Goal: Use online tool/utility: Utilize a website feature to perform a specific function

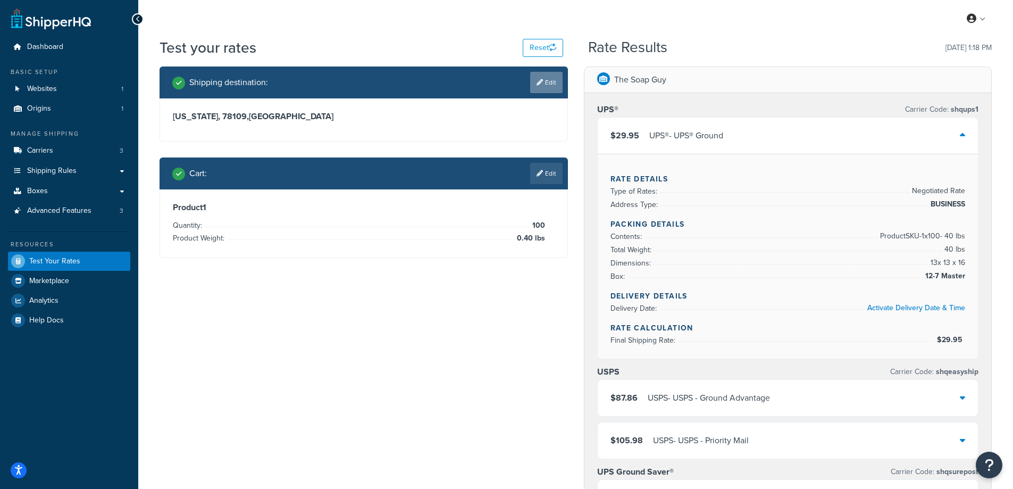
click at [554, 81] on link "Edit" at bounding box center [546, 82] width 32 height 21
select select "[GEOGRAPHIC_DATA]"
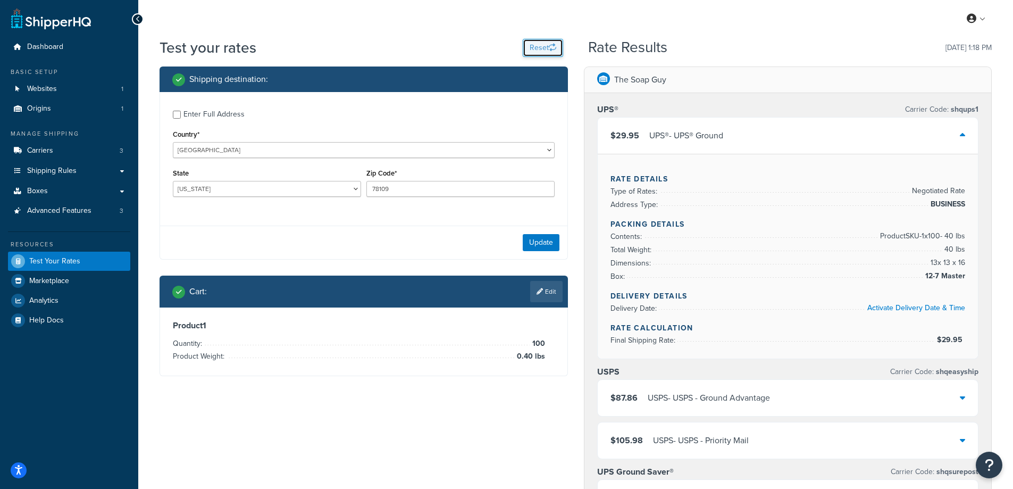
click at [550, 44] on icon "button" at bounding box center [552, 47] width 7 height 7
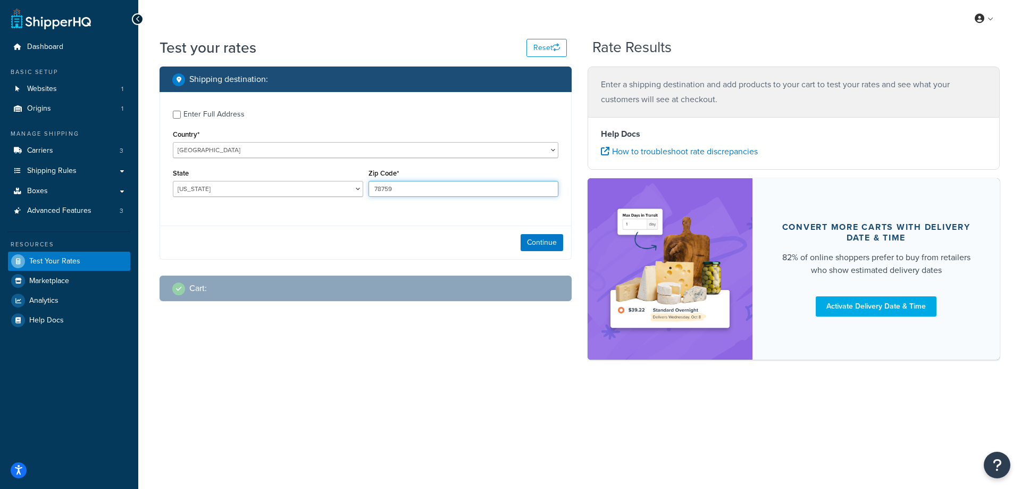
drag, startPoint x: 399, startPoint y: 189, endPoint x: 367, endPoint y: 188, distance: 31.9
click at [367, 188] on div "Zip Code* 78759" at bounding box center [464, 185] width 196 height 39
paste input "10"
type input "78109"
click at [303, 213] on div "Enter Full Address Country* [GEOGRAPHIC_DATA] [GEOGRAPHIC_DATA] [GEOGRAPHIC_DAT…" at bounding box center [365, 154] width 411 height 125
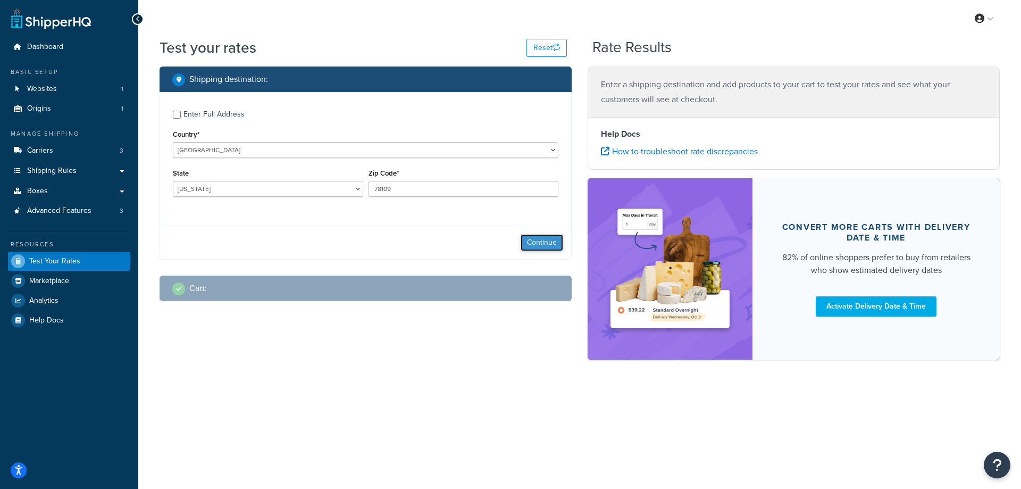
click at [557, 238] on button "Continue" at bounding box center [541, 242] width 43 height 17
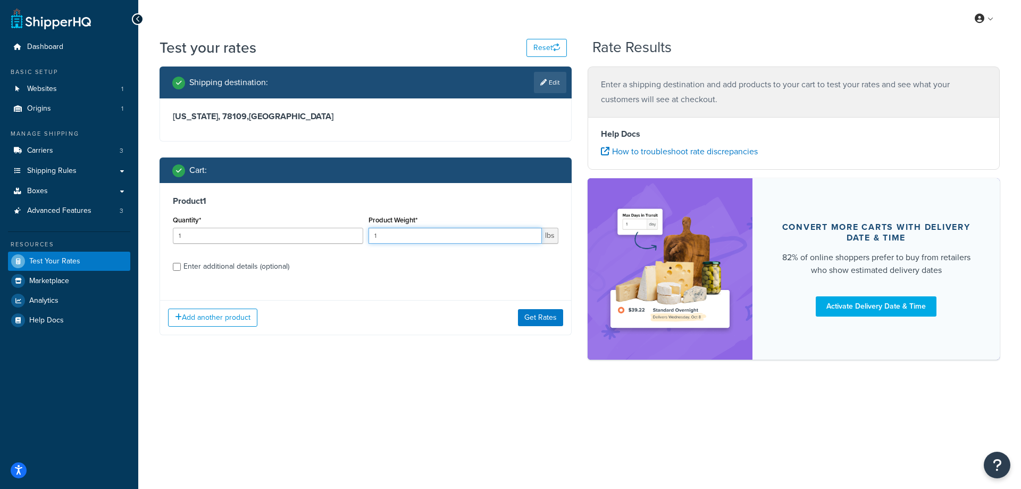
drag, startPoint x: 414, startPoint y: 232, endPoint x: 343, endPoint y: 232, distance: 70.7
click at [343, 232] on div "Quantity* 1 Product Weight* 1 lbs" at bounding box center [365, 232] width 391 height 39
paste input "0.38"
type input "0.38"
click at [290, 237] on input "1" at bounding box center [268, 236] width 190 height 16
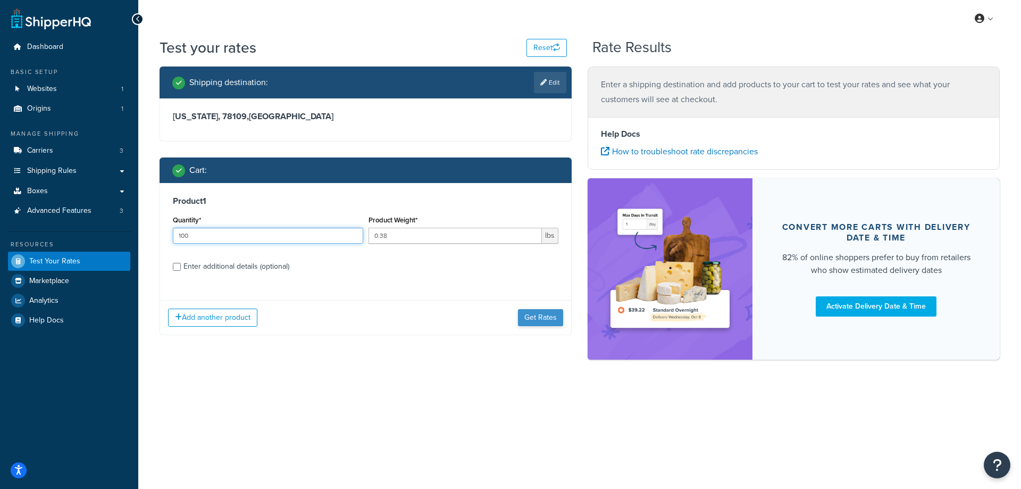
type input "100"
click at [532, 318] on button "Get Rates" at bounding box center [540, 317] width 45 height 17
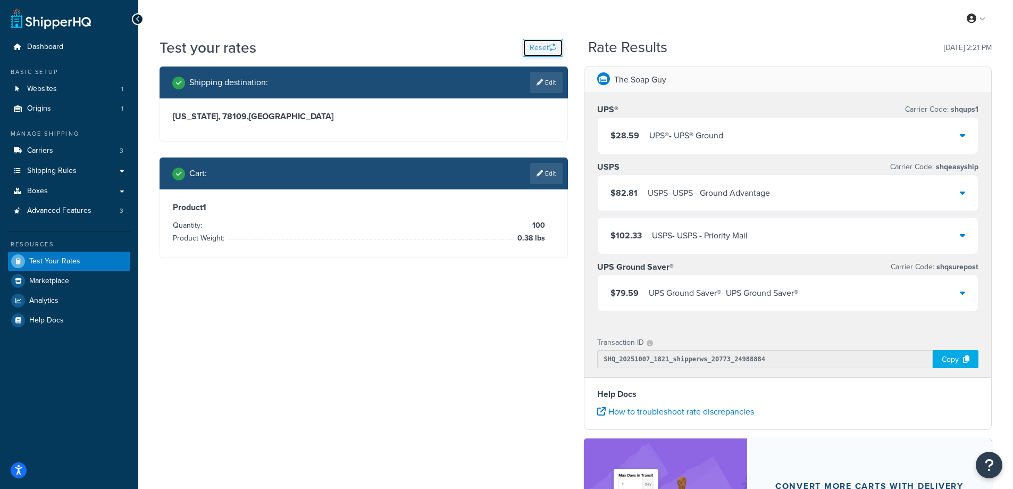
click at [533, 49] on button "Reset" at bounding box center [543, 48] width 40 height 18
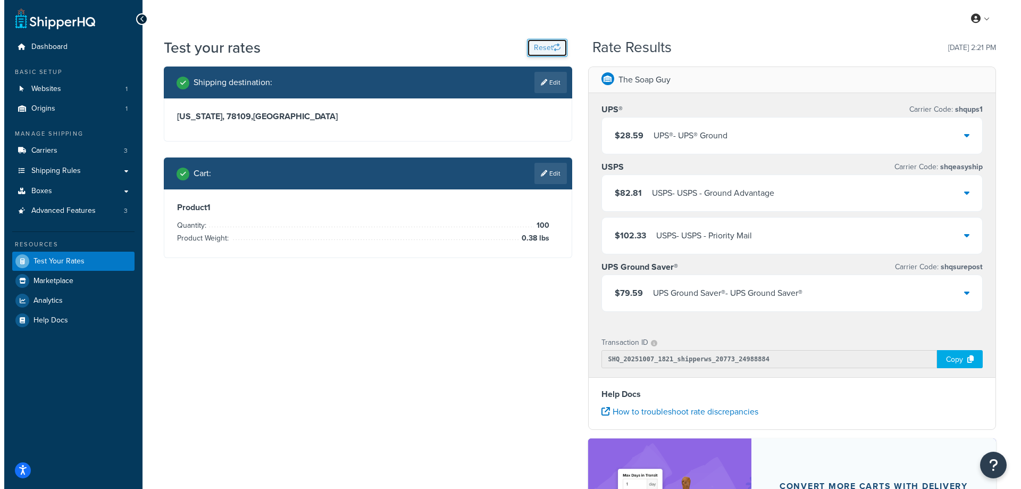
select select "[GEOGRAPHIC_DATA]"
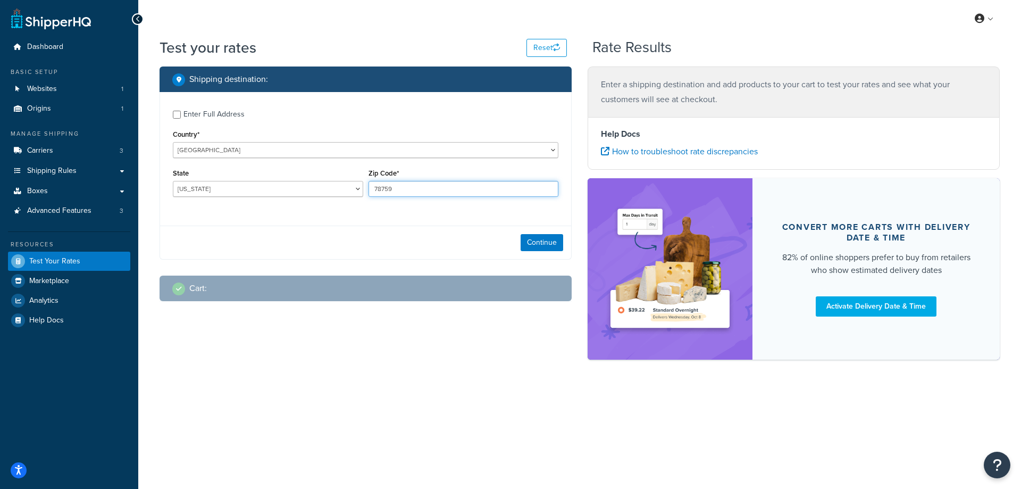
drag, startPoint x: 397, startPoint y: 189, endPoint x: 363, endPoint y: 192, distance: 33.6
click at [363, 192] on div "State [US_STATE] [US_STATE] [US_STATE] [US_STATE] [US_STATE] Armed Forces Ameri…" at bounding box center [365, 185] width 391 height 39
paste input "38111"
type input "38111"
click at [315, 220] on div "Enter Full Address Country* [GEOGRAPHIC_DATA] [GEOGRAPHIC_DATA] [GEOGRAPHIC_DAT…" at bounding box center [365, 175] width 412 height 167
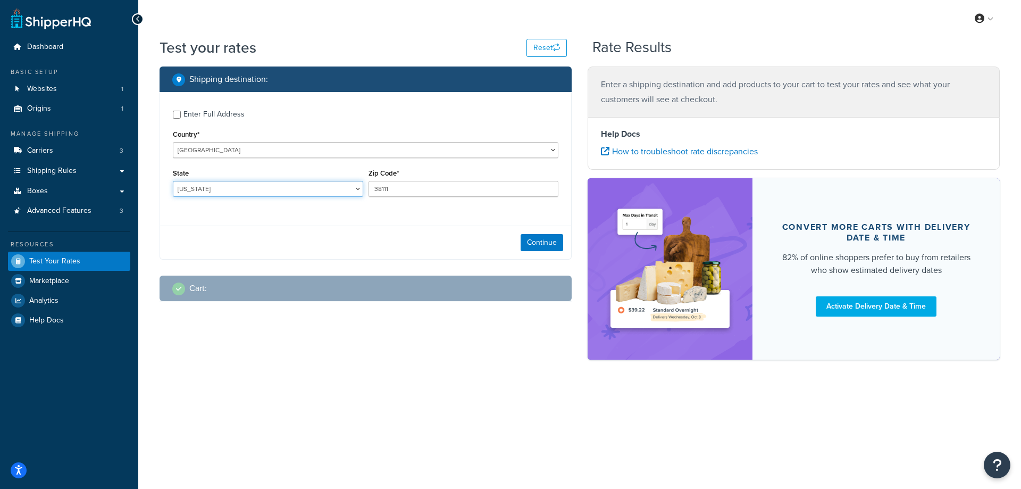
click at [193, 190] on select "[US_STATE] [US_STATE] [US_STATE] [US_STATE] [US_STATE] Armed Forces Americas Ar…" at bounding box center [268, 189] width 190 height 16
select select "TN"
click at [173, 181] on select "[US_STATE] [US_STATE] [US_STATE] [US_STATE] [US_STATE] Armed Forces Americas Ar…" at bounding box center [268, 189] width 190 height 16
click at [175, 341] on div "Shipping destination : Enter Full Address Country* [GEOGRAPHIC_DATA] [GEOGRAPHI…" at bounding box center [580, 218] width 856 height 304
click at [537, 241] on button "Continue" at bounding box center [541, 242] width 43 height 17
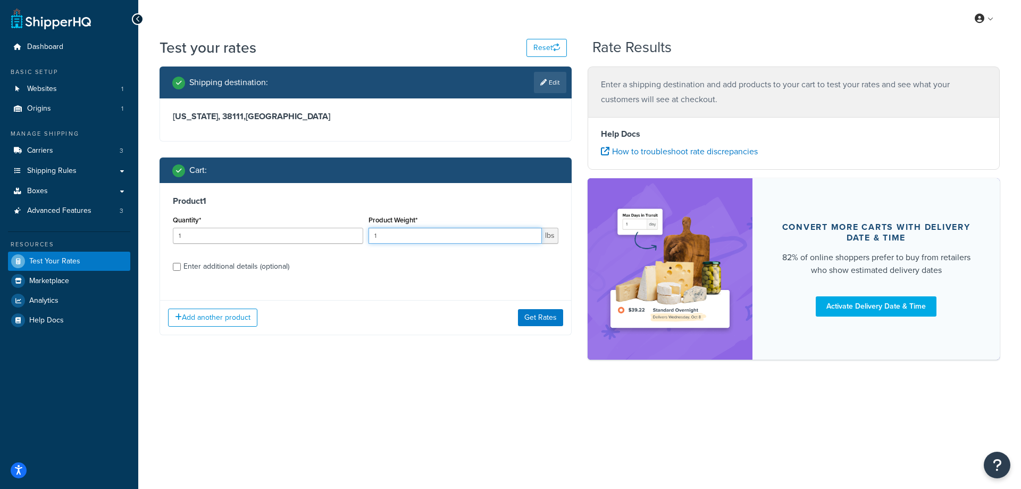
drag, startPoint x: 386, startPoint y: 238, endPoint x: 361, endPoint y: 235, distance: 25.7
click at [361, 235] on div "Quantity* 1 Product Weight* 1 lbs" at bounding box center [365, 232] width 391 height 39
paste input "0.42"
type input "0.42"
click at [368, 264] on label "Enter additional details (optional)" at bounding box center [370, 265] width 375 height 17
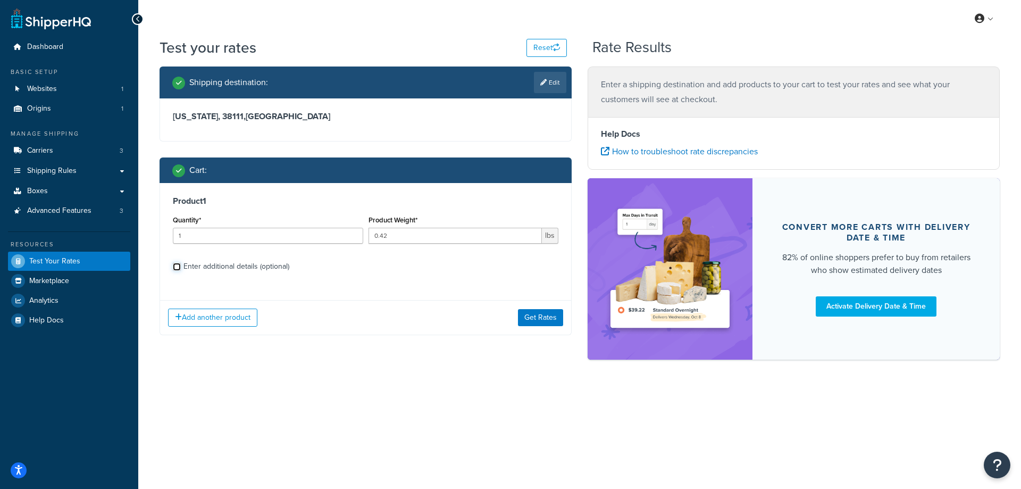
click at [181, 264] on input "Enter additional details (optional)" at bounding box center [177, 267] width 8 height 8
checkbox input "true"
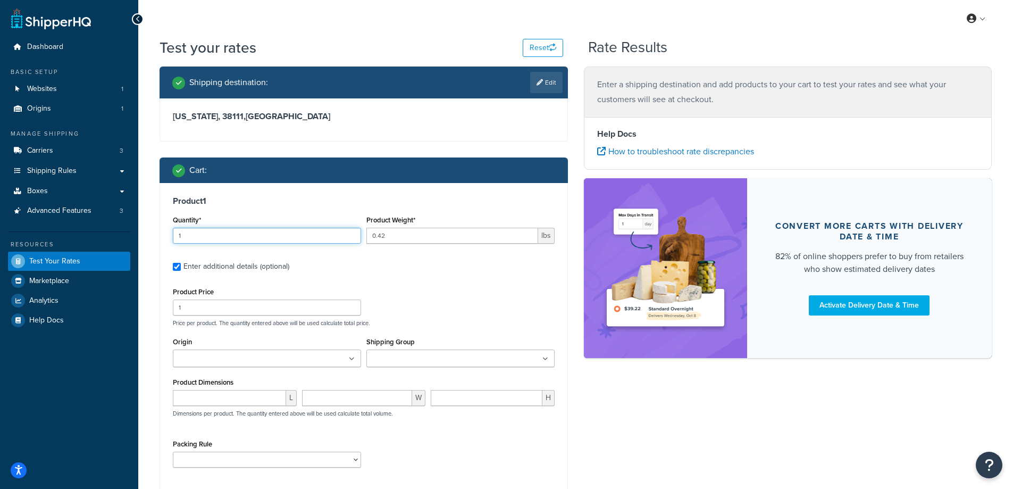
click at [263, 235] on input "1" at bounding box center [267, 236] width 188 height 16
type input "100"
click at [654, 441] on div "Shipping destination : Edit [US_STATE], 38111 , [GEOGRAPHIC_DATA] Cart : Produc…" at bounding box center [576, 306] width 848 height 481
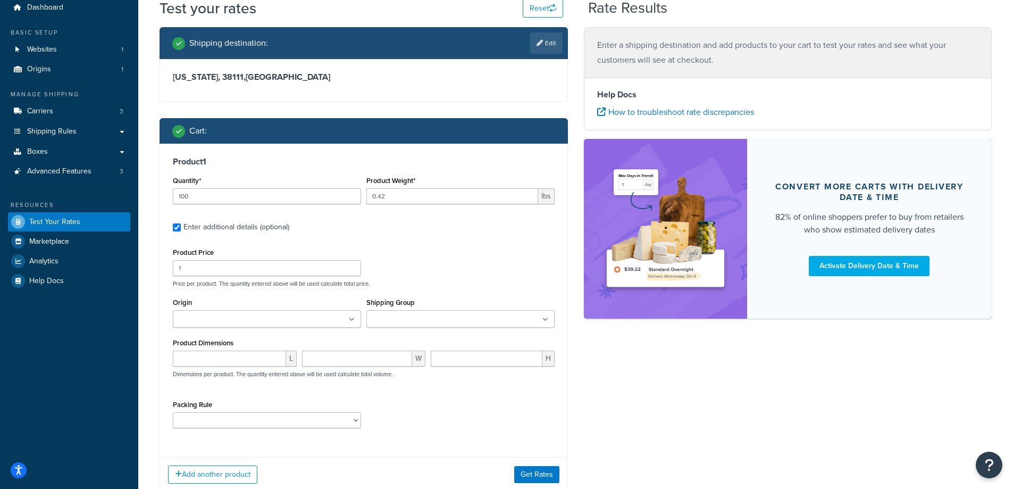
scroll to position [112, 0]
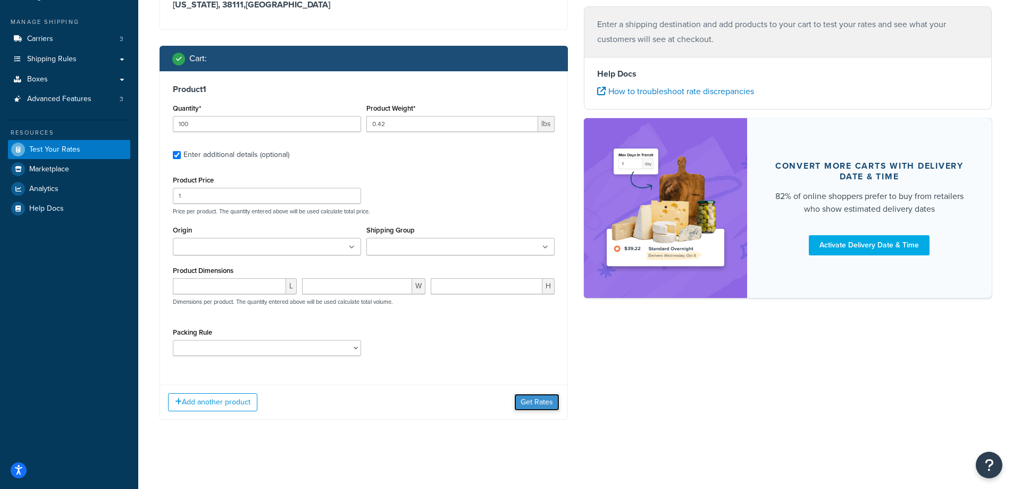
click at [541, 407] on button "Get Rates" at bounding box center [536, 401] width 45 height 17
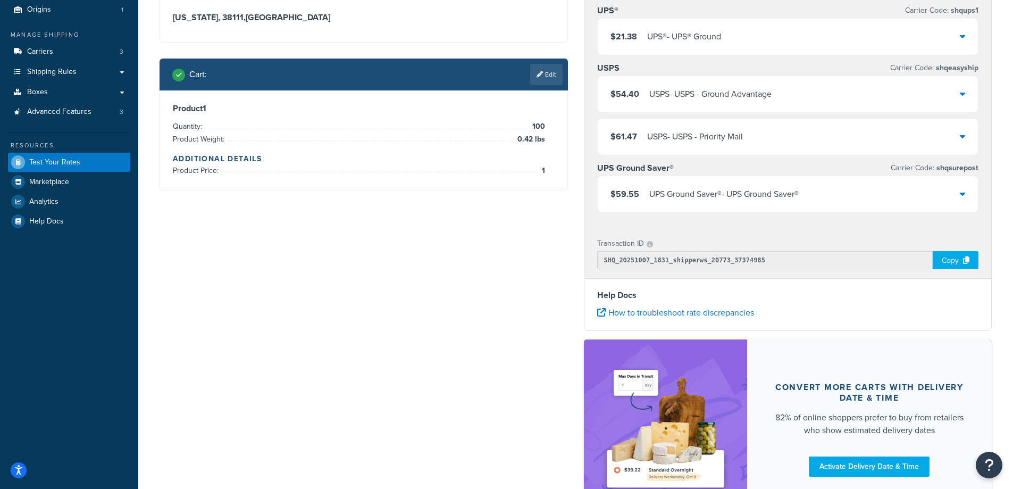
scroll to position [0, 0]
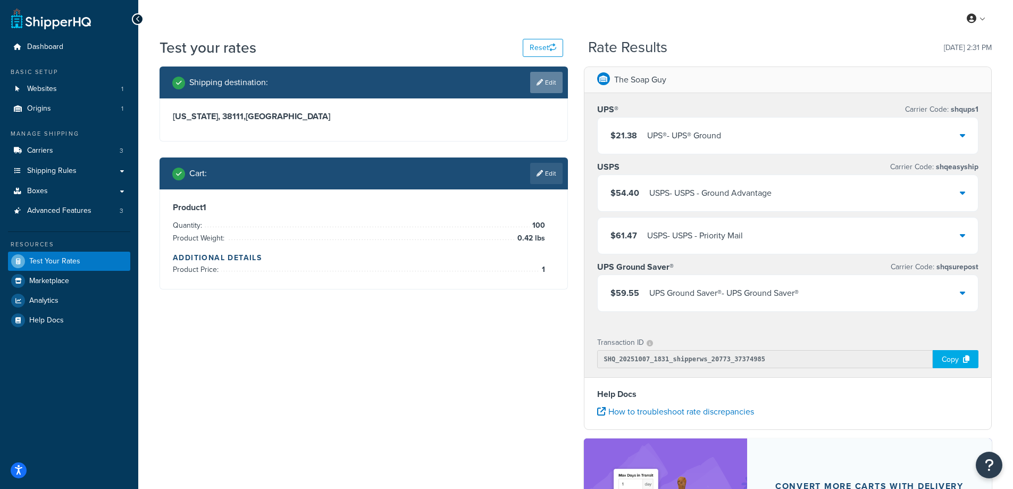
click at [550, 79] on link "Edit" at bounding box center [546, 82] width 32 height 21
select select "TN"
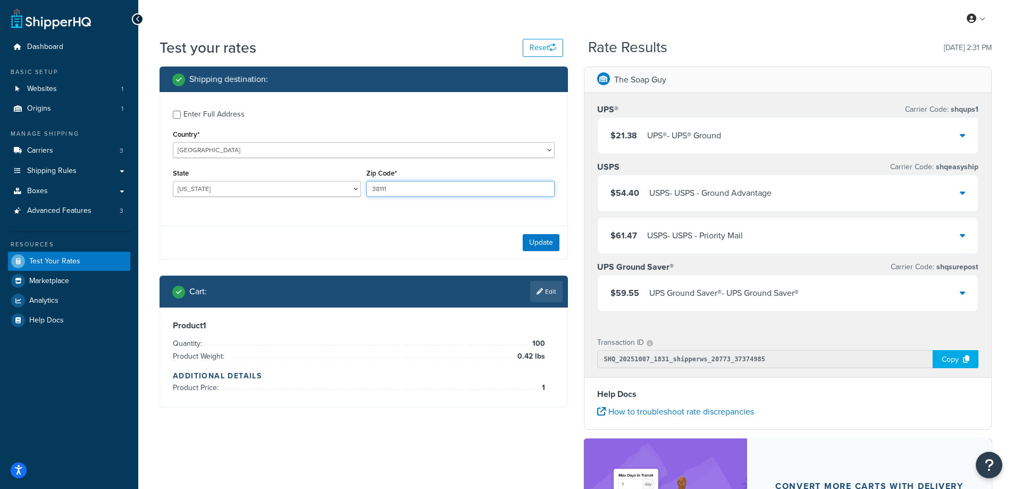
drag, startPoint x: 389, startPoint y: 187, endPoint x: 364, endPoint y: 191, distance: 24.8
click at [364, 191] on div "Zip Code* 38111" at bounding box center [460, 185] width 193 height 39
click at [341, 207] on div "Enter Full Address Country* [GEOGRAPHIC_DATA] [GEOGRAPHIC_DATA] [GEOGRAPHIC_DAT…" at bounding box center [363, 154] width 407 height 125
click at [544, 238] on button "Update" at bounding box center [541, 242] width 37 height 17
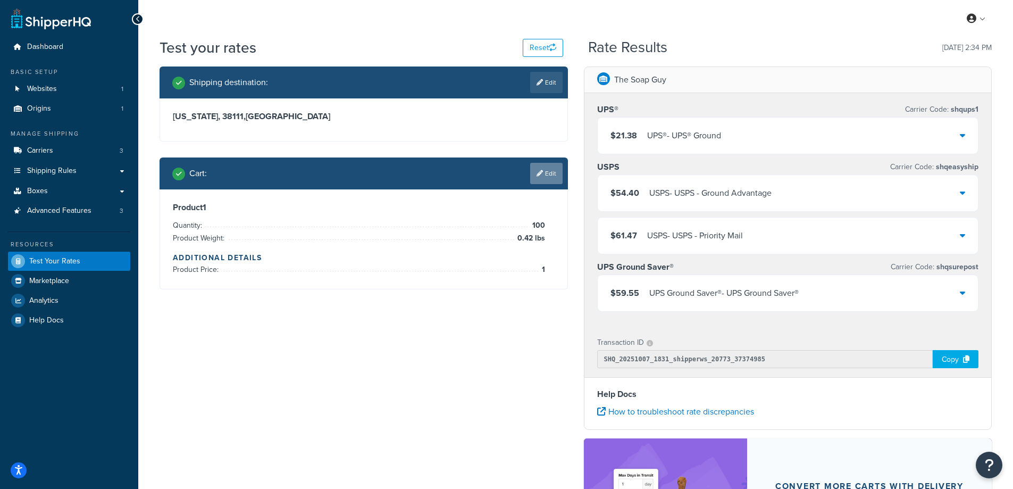
click at [550, 178] on link "Edit" at bounding box center [546, 173] width 32 height 21
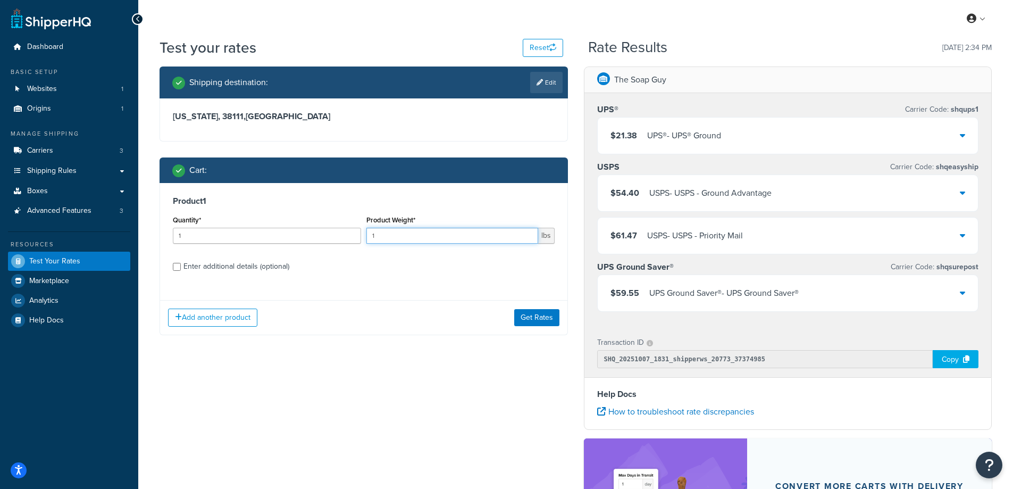
drag, startPoint x: 380, startPoint y: 235, endPoint x: 360, endPoint y: 241, distance: 20.9
click at [360, 241] on div "Quantity* 1 Product Weight* 1 lbs" at bounding box center [363, 232] width 387 height 39
paste input "0.36"
type input "0.36"
click at [367, 259] on label "Enter additional details (optional)" at bounding box center [368, 265] width 371 height 17
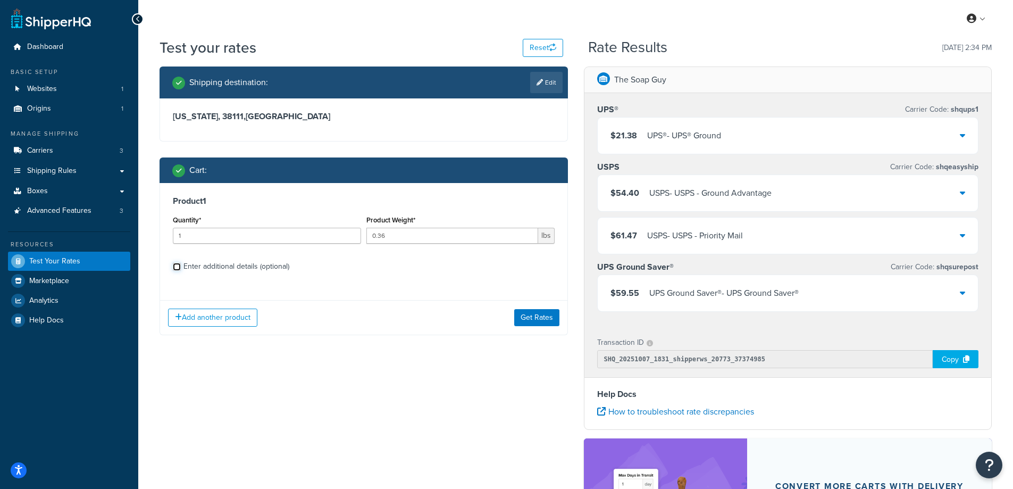
click at [181, 263] on input "Enter additional details (optional)" at bounding box center [177, 267] width 8 height 8
checkbox input "true"
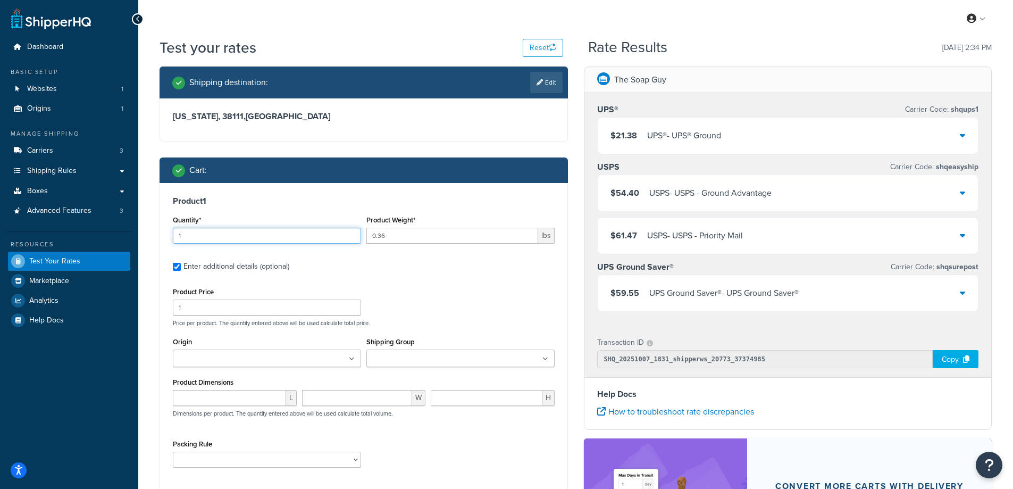
click at [192, 234] on input "1" at bounding box center [267, 236] width 188 height 16
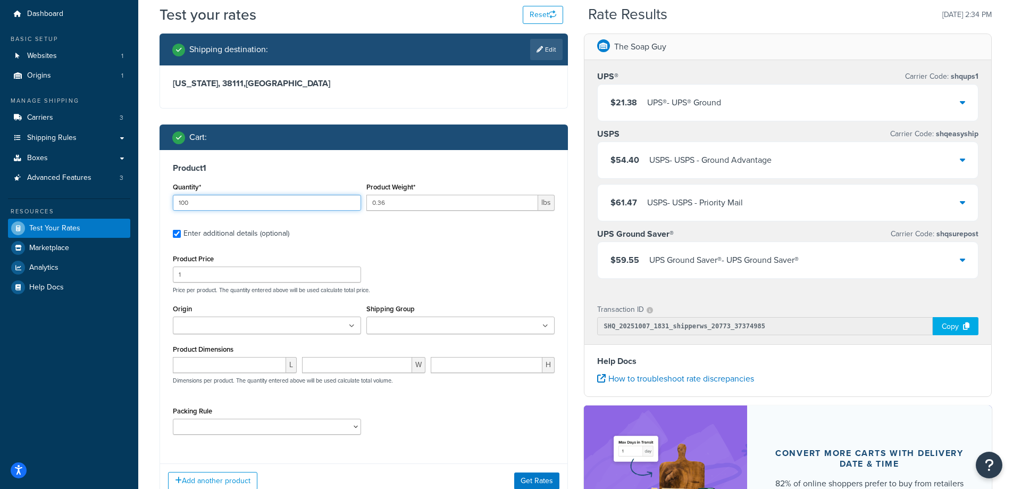
scroll to position [193, 0]
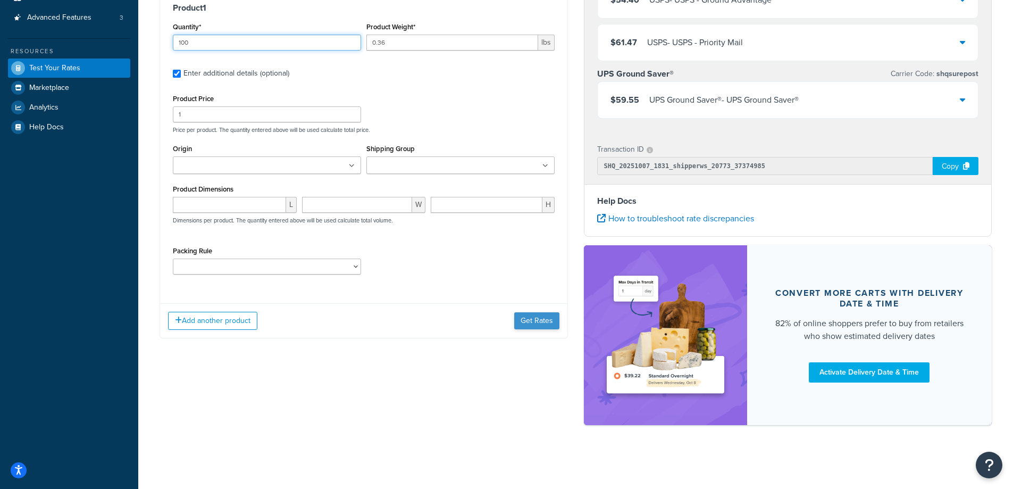
type input "100"
click at [538, 321] on button "Get Rates" at bounding box center [536, 320] width 45 height 17
